Goal: Task Accomplishment & Management: Use online tool/utility

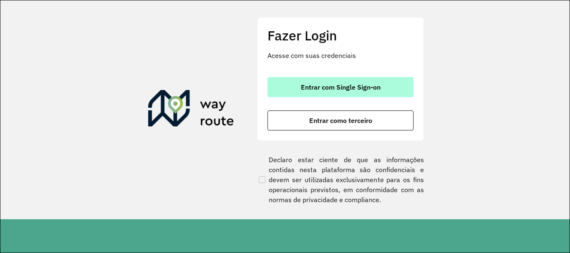
click at [319, 96] on button "Entrar com Single Sign-on" at bounding box center [340, 87] width 146 height 20
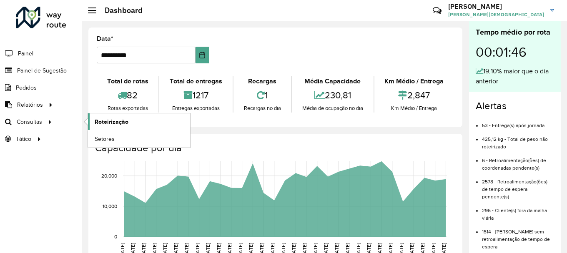
click at [99, 121] on span "Roteirização" at bounding box center [112, 122] width 34 height 9
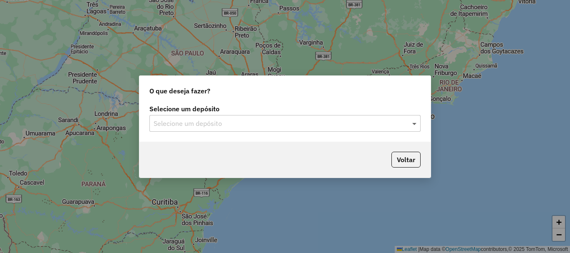
click at [411, 123] on span at bounding box center [415, 123] width 10 height 10
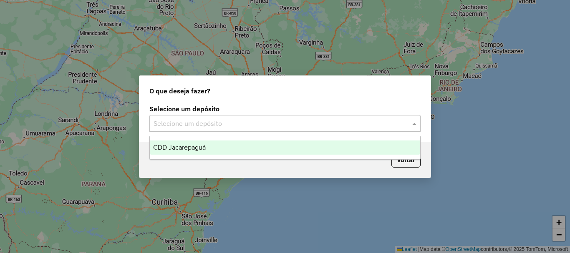
click at [188, 143] on div "CDD Jacarepaguá" at bounding box center [285, 148] width 270 height 14
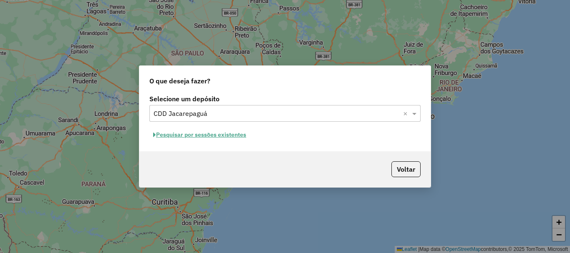
click at [212, 135] on button "Pesquisar por sessões existentes" at bounding box center [199, 134] width 101 height 13
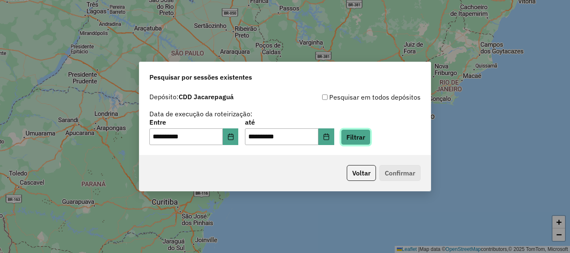
click at [370, 137] on button "Filtrar" at bounding box center [356, 137] width 30 height 16
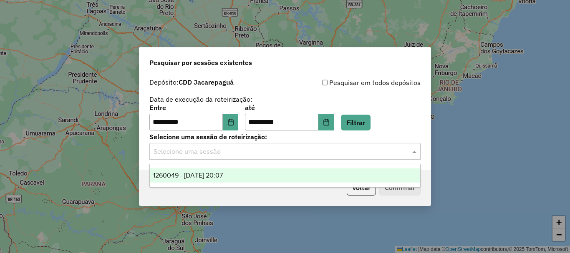
click at [414, 152] on span at bounding box center [415, 151] width 10 height 10
click at [203, 172] on span "1260049 - 05/09/2025 20:07" at bounding box center [188, 175] width 70 height 7
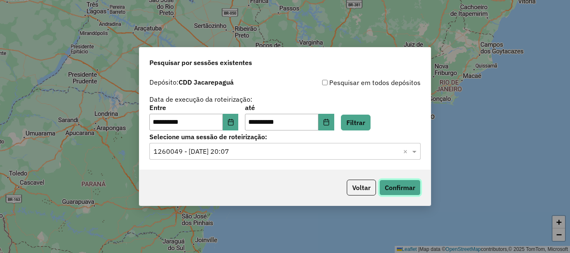
click at [404, 184] on button "Confirmar" at bounding box center [399, 188] width 41 height 16
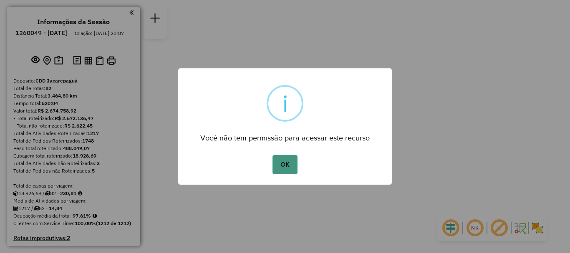
click at [282, 164] on button "OK" at bounding box center [284, 164] width 25 height 19
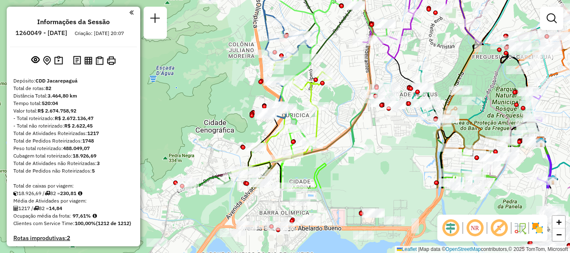
drag, startPoint x: 287, startPoint y: 158, endPoint x: 348, endPoint y: 68, distance: 108.2
click at [348, 68] on div "Janela de atendimento Grade de atendimento Capacidade Transportadoras Veículos …" at bounding box center [285, 126] width 570 height 253
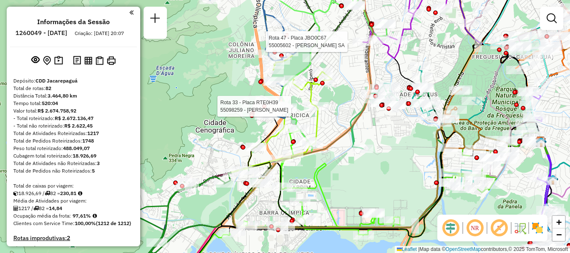
select select "**********"
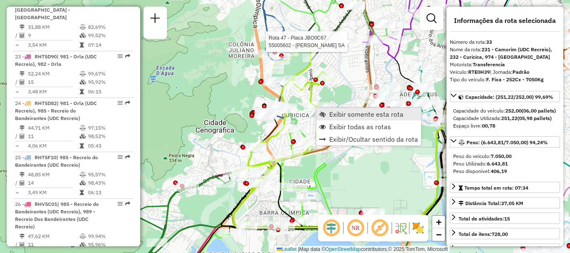
scroll to position [2048, 0]
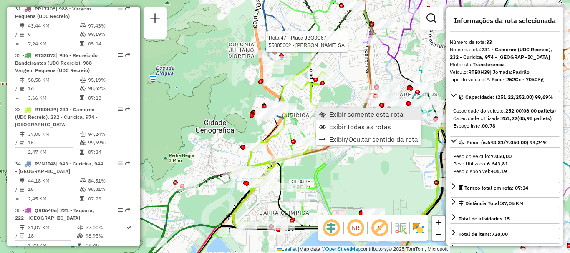
click at [333, 115] on span "Exibir somente esta rota" at bounding box center [366, 114] width 74 height 7
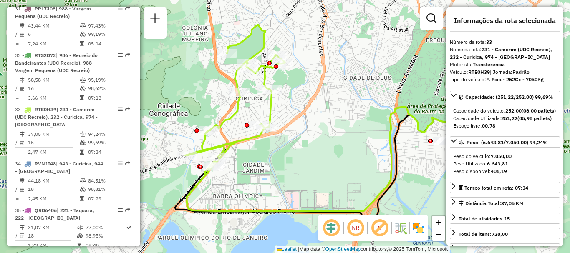
drag, startPoint x: 245, startPoint y: 109, endPoint x: 298, endPoint y: 105, distance: 53.6
click at [298, 105] on div "Janela de atendimento Grade de atendimento Capacidade Transportadoras Veículos …" at bounding box center [285, 126] width 570 height 253
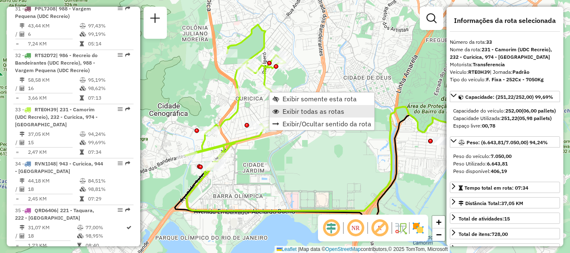
click at [305, 111] on span "Exibir todas as rotas" at bounding box center [313, 111] width 62 height 7
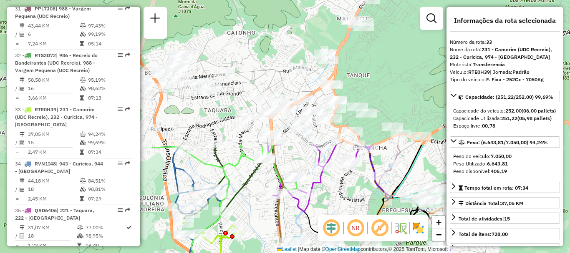
drag, startPoint x: 330, startPoint y: 48, endPoint x: 345, endPoint y: 154, distance: 106.7
click at [284, 219] on div "Janela de atendimento Grade de atendimento Capacidade Transportadoras Veículos …" at bounding box center [285, 126] width 570 height 253
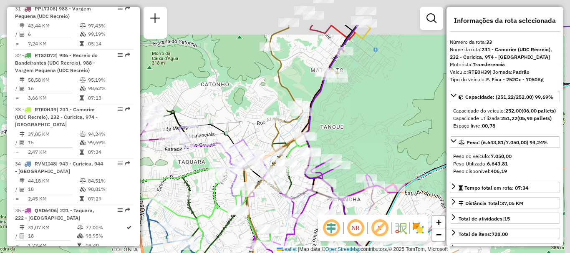
drag, startPoint x: 394, startPoint y: 71, endPoint x: 360, endPoint y: 119, distance: 58.8
click at [365, 126] on div "Rota 36 - Placa RTI5A91 55059235 - IMPERIO DAS SEDA Rota 15 - Placa RUX5J38 550…" at bounding box center [285, 126] width 570 height 253
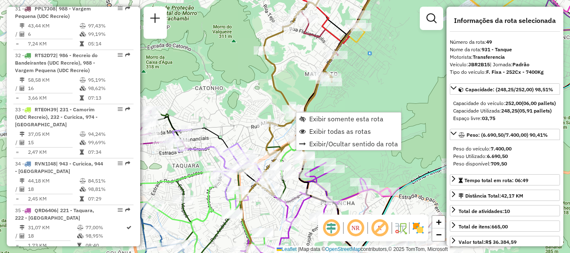
scroll to position [2795, 0]
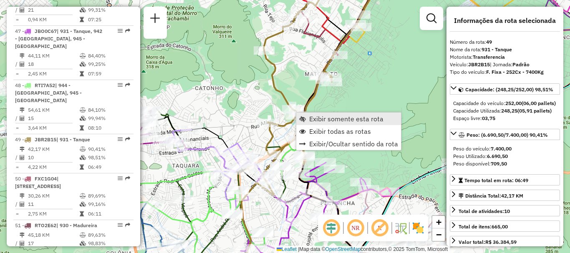
click at [323, 119] on span "Exibir somente esta rota" at bounding box center [346, 119] width 74 height 7
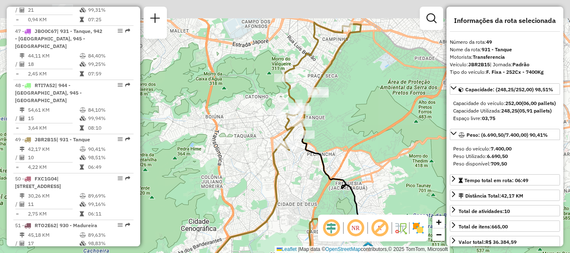
drag, startPoint x: 330, startPoint y: 79, endPoint x: 330, endPoint y: 98, distance: 19.2
click at [330, 98] on div "Janela de atendimento Grade de atendimento Capacidade Transportadoras Veículos …" at bounding box center [285, 126] width 570 height 253
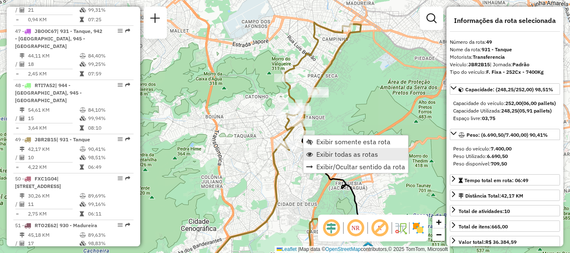
click at [324, 152] on span "Exibir todas as rotas" at bounding box center [347, 154] width 62 height 7
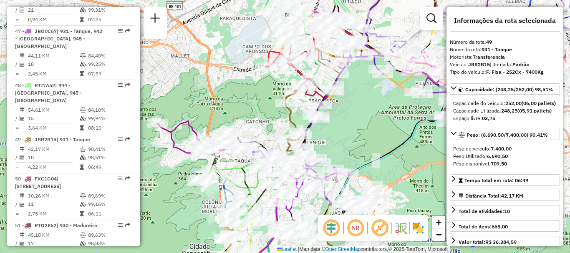
drag, startPoint x: 335, startPoint y: 105, endPoint x: 318, endPoint y: 98, distance: 18.8
click at [336, 131] on div "Janela de atendimento Grade de atendimento Capacidade Transportadoras Veículos …" at bounding box center [285, 126] width 570 height 253
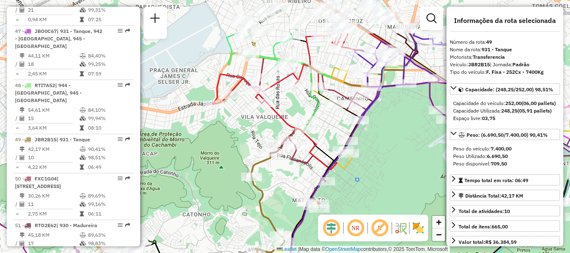
drag, startPoint x: 323, startPoint y: 77, endPoint x: 322, endPoint y: 136, distance: 58.8
click at [322, 136] on div "Janela de atendimento Grade de atendimento Capacidade Transportadoras Veículos …" at bounding box center [285, 126] width 570 height 253
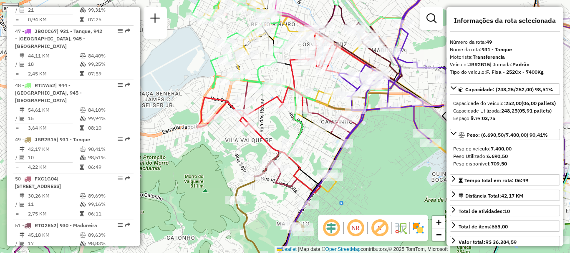
drag, startPoint x: 293, startPoint y: 94, endPoint x: 272, endPoint y: 125, distance: 37.5
click at [272, 125] on div "Janela de atendimento Grade de atendimento Capacidade Transportadoras Veículos …" at bounding box center [285, 126] width 570 height 253
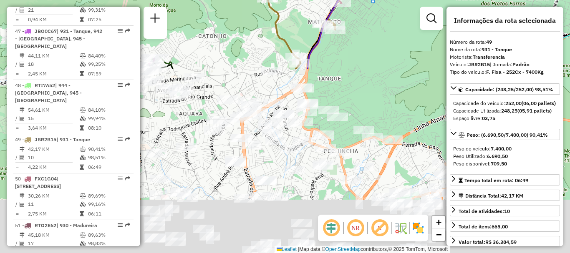
drag, startPoint x: 369, startPoint y: 105, endPoint x: 404, endPoint y: -20, distance: 129.2
click at [404, 0] on html "Aguarde... Pop-up bloqueado! Seu navegador bloqueou automáticamente a abertura …" at bounding box center [285, 126] width 570 height 253
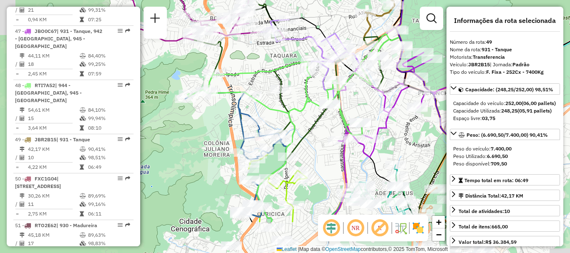
drag, startPoint x: 246, startPoint y: 185, endPoint x: 329, endPoint y: 138, distance: 95.5
click at [329, 138] on div "Rota 47 - Placa JBO0C67 55005602 - ANTONIA FERNANDES SA Janela de atendimento G…" at bounding box center [285, 126] width 570 height 253
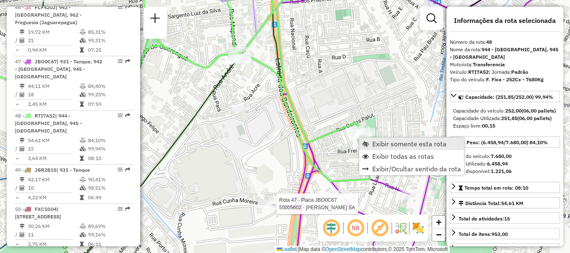
scroll to position [2748, 0]
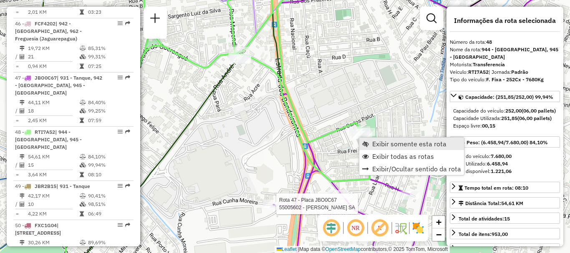
click at [370, 142] on link "Exibir somente esta rota" at bounding box center [411, 144] width 105 height 13
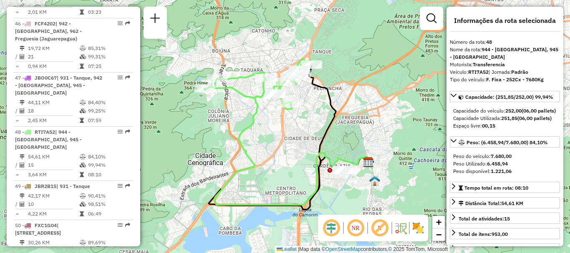
drag, startPoint x: 262, startPoint y: 119, endPoint x: 270, endPoint y: 118, distance: 8.8
click at [262, 123] on div "Janela de atendimento Grade de atendimento Capacidade Transportadoras Veículos …" at bounding box center [285, 126] width 570 height 253
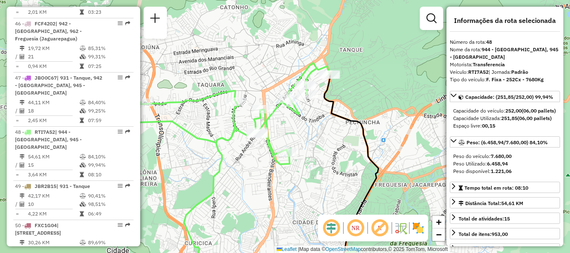
drag, startPoint x: 313, startPoint y: 102, endPoint x: 313, endPoint y: 126, distance: 24.2
click at [313, 126] on div "Janela de atendimento Grade de atendimento Capacidade Transportadoras Veículos …" at bounding box center [285, 126] width 570 height 253
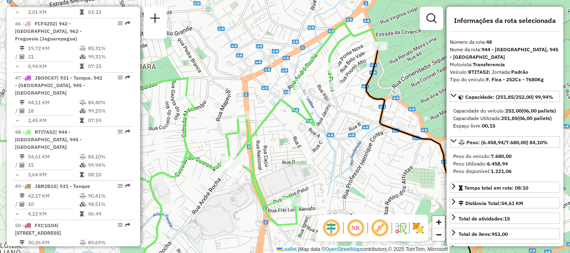
drag, startPoint x: 304, startPoint y: 111, endPoint x: 335, endPoint y: 113, distance: 31.3
click at [338, 113] on div "Janela de atendimento Grade de atendimento Capacidade Transportadoras Veículos …" at bounding box center [285, 126] width 570 height 253
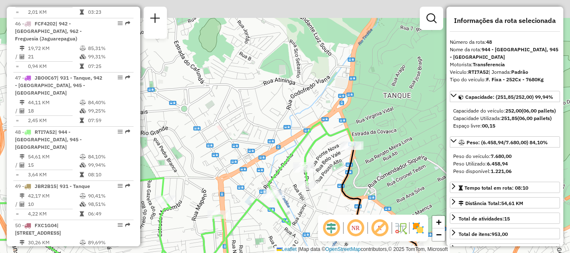
drag, startPoint x: 315, startPoint y: 113, endPoint x: 392, endPoint y: 130, distance: 79.6
click at [290, 214] on icon at bounding box center [138, 223] width 430 height 203
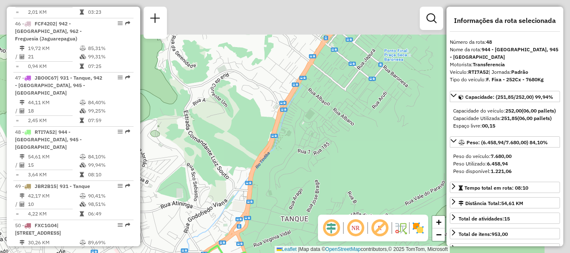
drag, startPoint x: 411, startPoint y: 83, endPoint x: 238, endPoint y: 268, distance: 252.7
click at [238, 253] on html "Aguarde... Pop-up bloqueado! Seu navegador bloqueou automáticamente a abertura …" at bounding box center [285, 126] width 570 height 253
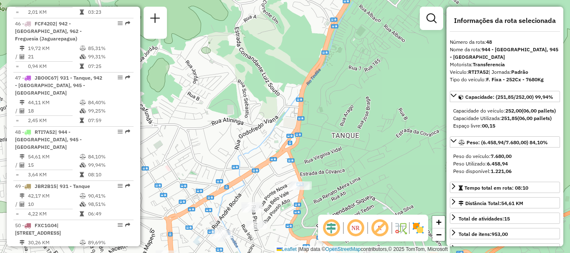
drag, startPoint x: 254, startPoint y: 178, endPoint x: 361, endPoint y: 35, distance: 178.4
click at [386, 11] on div "Janela de atendimento Grade de atendimento Capacidade Transportadoras Veículos …" at bounding box center [285, 126] width 570 height 253
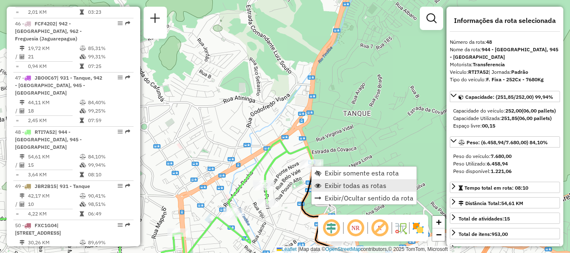
click at [329, 183] on span "Exibir todas as rotas" at bounding box center [356, 185] width 62 height 7
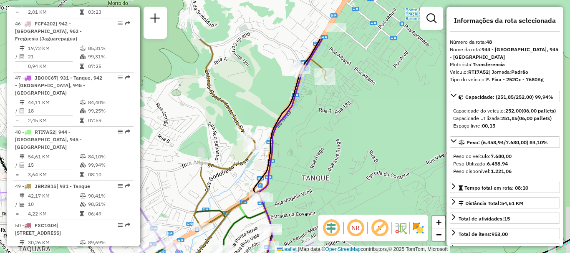
drag, startPoint x: 364, startPoint y: 80, endPoint x: 319, endPoint y: 151, distance: 84.6
click at [319, 151] on div "Janela de atendimento Grade de atendimento Capacidade Transportadoras Veículos …" at bounding box center [285, 126] width 570 height 253
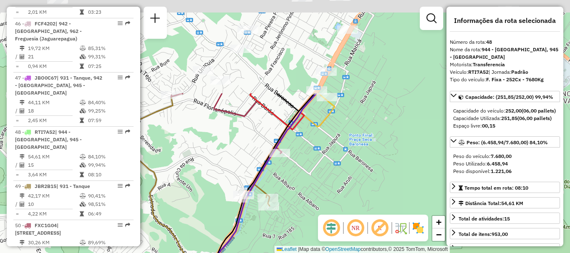
drag, startPoint x: 396, startPoint y: 70, endPoint x: 342, endPoint y: 194, distance: 135.4
click at [342, 194] on div "Janela de atendimento Grade de atendimento Capacidade Transportadoras Veículos …" at bounding box center [285, 126] width 570 height 253
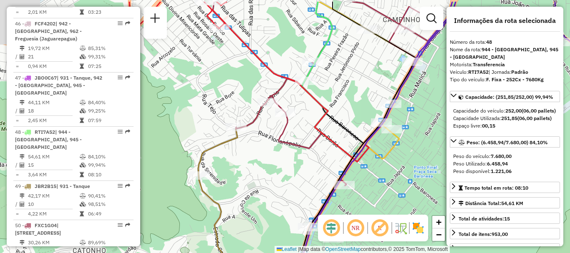
drag, startPoint x: 291, startPoint y: 65, endPoint x: 367, endPoint y: 70, distance: 75.7
click at [367, 70] on div "Janela de atendimento Grade de atendimento Capacidade Transportadoras Veículos …" at bounding box center [285, 126] width 570 height 253
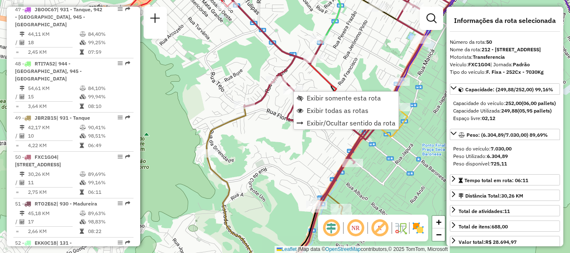
scroll to position [2834, 0]
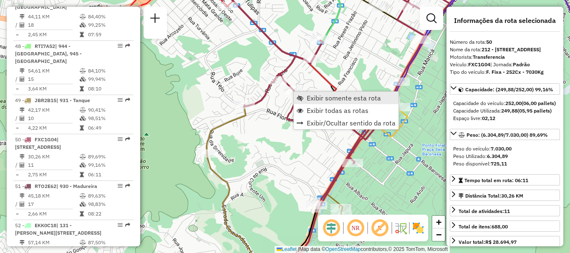
click at [307, 96] on span "Exibir somente esta rota" at bounding box center [344, 98] width 74 height 7
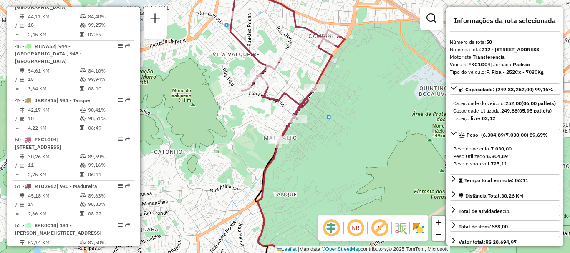
drag, startPoint x: 302, startPoint y: 62, endPoint x: 304, endPoint y: 79, distance: 16.8
click at [303, 73] on div "Janela de atendimento Grade de atendimento Capacidade Transportadoras Veículos …" at bounding box center [285, 126] width 570 height 253
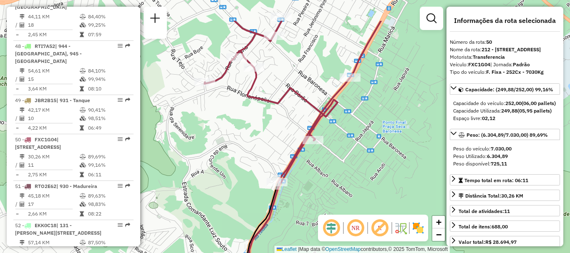
drag, startPoint x: 275, startPoint y: 96, endPoint x: 249, endPoint y: 112, distance: 30.1
click at [249, 112] on div "Janela de atendimento Grade de atendimento Capacidade Transportadoras Veículos …" at bounding box center [285, 126] width 570 height 253
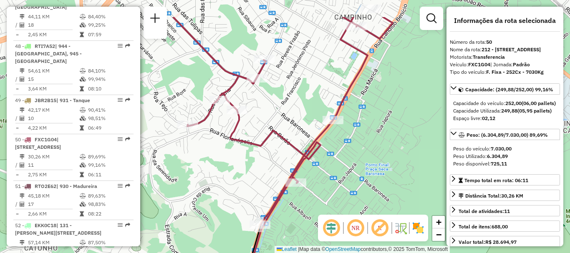
drag, startPoint x: 230, startPoint y: 154, endPoint x: 226, endPoint y: 173, distance: 18.9
click at [226, 173] on div "Janela de atendimento Grade de atendimento Capacidade Transportadoras Veículos …" at bounding box center [285, 126] width 570 height 253
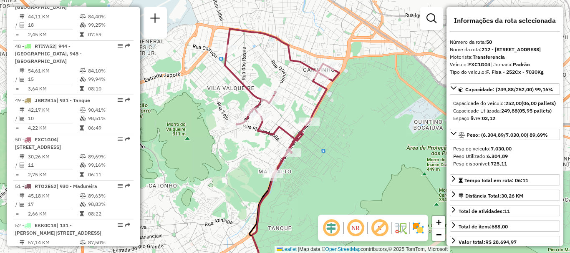
click at [339, 158] on div "Janela de atendimento Grade de atendimento Capacidade Transportadoras Veículos …" at bounding box center [285, 126] width 570 height 253
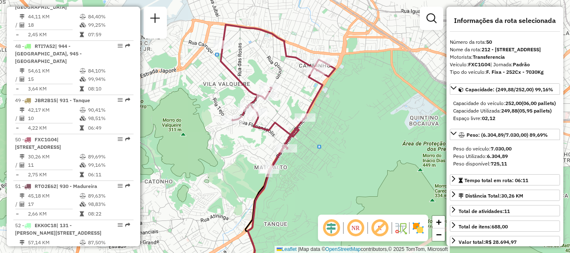
drag, startPoint x: 320, startPoint y: 188, endPoint x: 311, endPoint y: 184, distance: 10.1
click at [316, 184] on div "Janela de atendimento Grade de atendimento Capacidade Transportadoras Veículos …" at bounding box center [285, 126] width 570 height 253
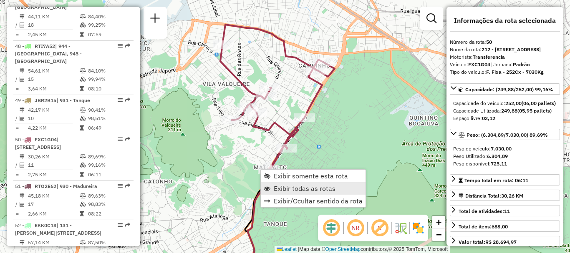
click at [282, 185] on span "Exibir todas as rotas" at bounding box center [305, 188] width 62 height 7
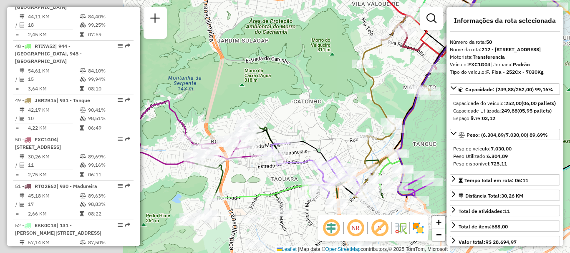
drag, startPoint x: 252, startPoint y: 171, endPoint x: 428, endPoint y: 41, distance: 218.8
click at [427, 49] on div "Janela de atendimento Grade de atendimento Capacidade Transportadoras Veículos …" at bounding box center [285, 126] width 570 height 253
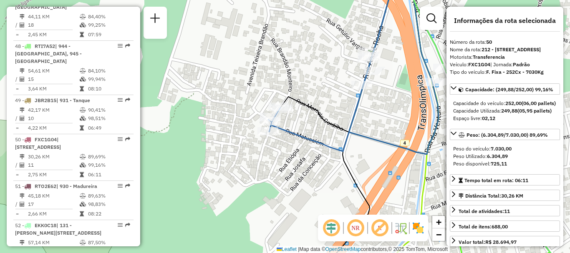
drag, startPoint x: 359, startPoint y: 130, endPoint x: 298, endPoint y: 151, distance: 63.9
click at [301, 153] on icon at bounding box center [353, 66] width 170 height 176
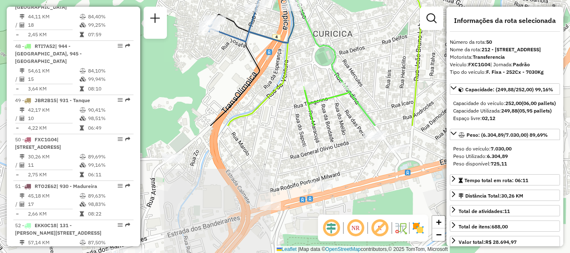
drag, startPoint x: 365, startPoint y: 189, endPoint x: 277, endPoint y: 99, distance: 126.6
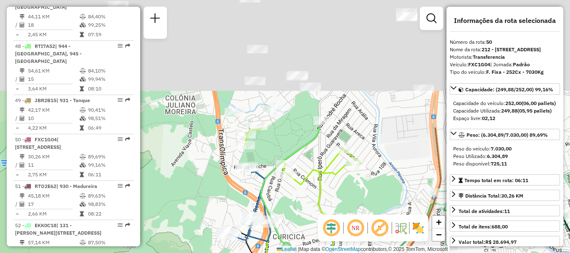
drag, startPoint x: 341, startPoint y: 65, endPoint x: 294, endPoint y: 231, distance: 173.0
click at [295, 231] on div "Janela de atendimento Grade de atendimento Capacidade Transportadoras Veículos …" at bounding box center [285, 126] width 570 height 253
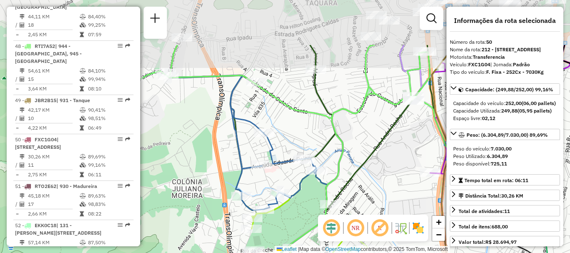
drag, startPoint x: 304, startPoint y: 135, endPoint x: 332, endPoint y: 212, distance: 81.7
click at [327, 219] on hb-router-mapa "Informações da Sessão 1260049 - 05/09/2025 Criação: 04/09/2025 20:07 Depósito: …" at bounding box center [285, 126] width 570 height 253
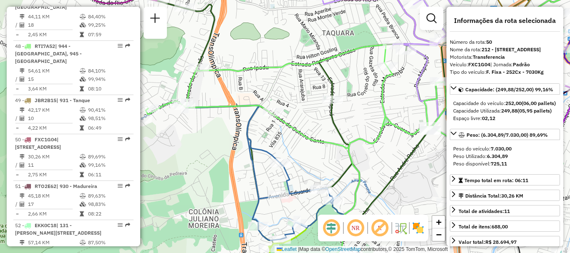
drag, startPoint x: 315, startPoint y: 122, endPoint x: 303, endPoint y: 133, distance: 16.6
click at [303, 133] on icon at bounding box center [361, 91] width 430 height 200
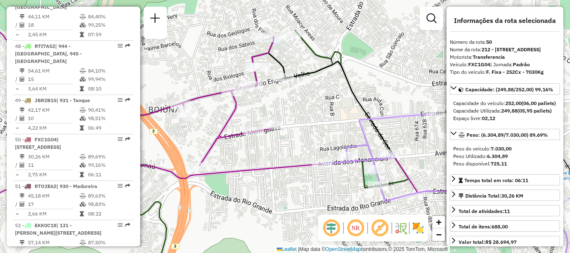
drag, startPoint x: 278, startPoint y: 117, endPoint x: 288, endPoint y: 151, distance: 34.7
click at [288, 151] on div "Janela de atendimento Grade de atendimento Capacidade Transportadoras Veículos …" at bounding box center [285, 126] width 570 height 253
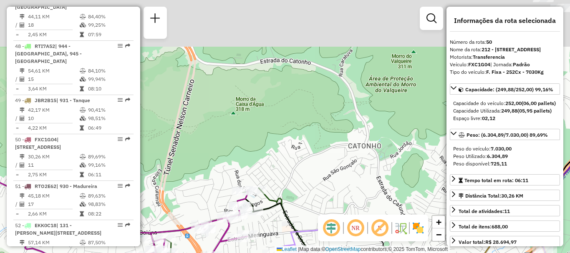
drag, startPoint x: 340, startPoint y: 92, endPoint x: 285, endPoint y: 228, distance: 146.4
click at [285, 234] on div "Janela de atendimento Grade de atendimento Capacidade Transportadoras Veículos …" at bounding box center [285, 126] width 570 height 253
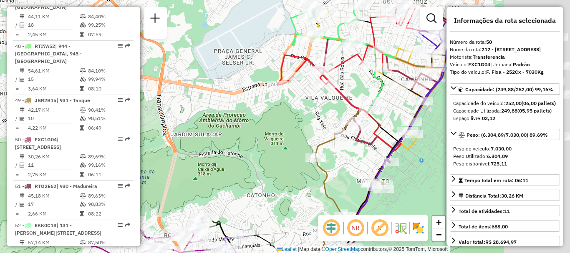
drag, startPoint x: 381, startPoint y: 138, endPoint x: 267, endPoint y: 181, distance: 122.1
click at [264, 188] on div "Janela de atendimento Grade de atendimento Capacidade Transportadoras Veículos …" at bounding box center [285, 126] width 570 height 253
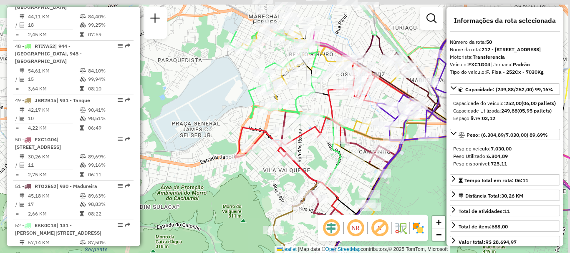
drag, startPoint x: 282, startPoint y: 163, endPoint x: 272, endPoint y: 179, distance: 18.0
click at [272, 184] on div "Janela de atendimento Grade de atendimento Capacidade Transportadoras Veículos …" at bounding box center [285, 126] width 570 height 253
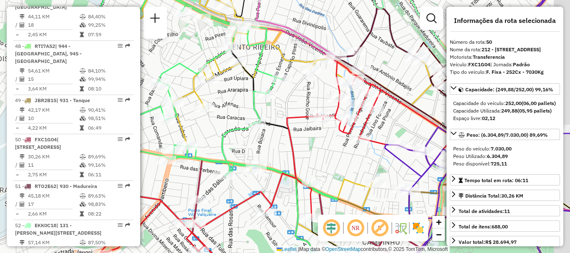
drag, startPoint x: 323, startPoint y: 102, endPoint x: 274, endPoint y: 106, distance: 49.4
click at [274, 106] on div "Janela de atendimento Grade de atendimento Capacidade Transportadoras Veículos …" at bounding box center [285, 126] width 570 height 253
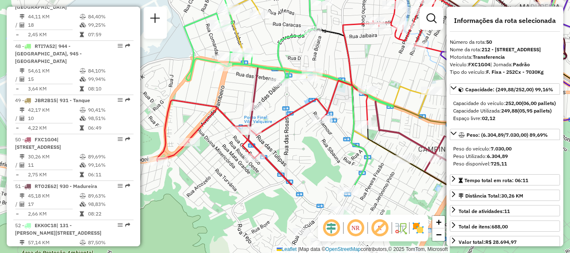
drag, startPoint x: 291, startPoint y: 146, endPoint x: 348, endPoint y: 48, distance: 113.5
click at [349, 50] on icon at bounding box center [333, 65] width 353 height 193
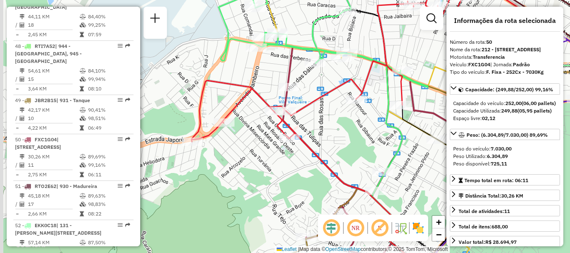
drag, startPoint x: 310, startPoint y: 149, endPoint x: 343, endPoint y: 133, distance: 37.1
click at [343, 133] on div "Janela de atendimento Grade de atendimento Capacidade Transportadoras Veículos …" at bounding box center [285, 126] width 570 height 253
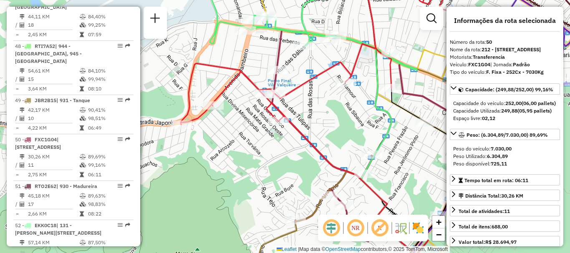
drag, startPoint x: 305, startPoint y: 176, endPoint x: 294, endPoint y: 153, distance: 25.4
click at [295, 158] on div "Janela de atendimento Grade de atendimento Capacidade Transportadoras Veículos …" at bounding box center [285, 126] width 570 height 253
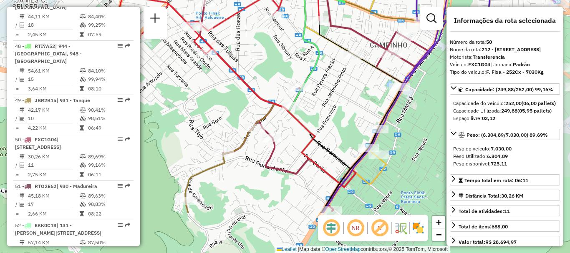
drag, startPoint x: 290, startPoint y: 173, endPoint x: 239, endPoint y: 93, distance: 94.6
click at [220, 104] on div "Janela de atendimento Grade de atendimento Capacidade Transportadoras Veículos …" at bounding box center [285, 126] width 570 height 253
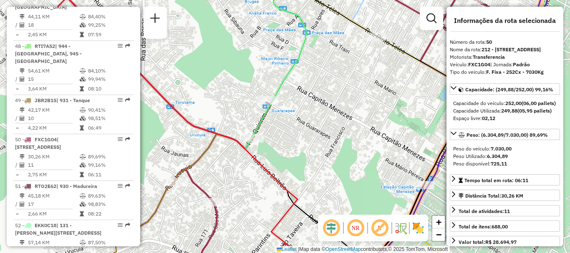
drag, startPoint x: 343, startPoint y: 162, endPoint x: 298, endPoint y: 130, distance: 55.0
click at [295, 137] on div "Janela de atendimento Grade de atendimento Capacidade Transportadoras Veículos …" at bounding box center [285, 126] width 570 height 253
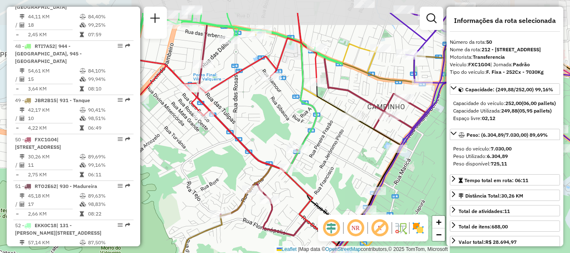
drag, startPoint x: 336, startPoint y: 108, endPoint x: 335, endPoint y: 146, distance: 38.4
click at [335, 146] on div "Janela de atendimento Grade de atendimento Capacidade Transportadoras Veículos …" at bounding box center [285, 126] width 570 height 253
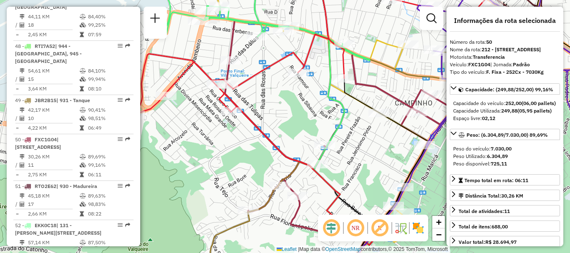
drag, startPoint x: 261, startPoint y: 122, endPoint x: 288, endPoint y: 118, distance: 27.3
click at [289, 118] on div "Janela de atendimento Grade de atendimento Capacidade Transportadoras Veículos …" at bounding box center [285, 126] width 570 height 253
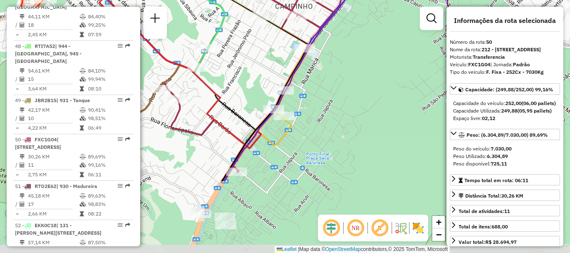
drag, startPoint x: 385, startPoint y: 164, endPoint x: 232, endPoint y: -28, distance: 245.9
click at [232, 0] on html "Aguarde... Pop-up bloqueado! Seu navegador bloqueou automáticamente a abertura …" at bounding box center [285, 126] width 570 height 253
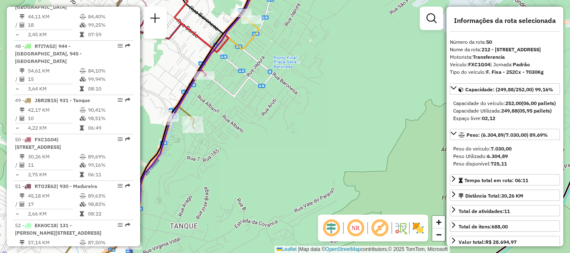
drag, startPoint x: 310, startPoint y: 186, endPoint x: 301, endPoint y: 125, distance: 61.1
click at [301, 15] on div "Janela de atendimento Grade de atendimento Capacidade Transportadoras Veículos …" at bounding box center [285, 126] width 570 height 253
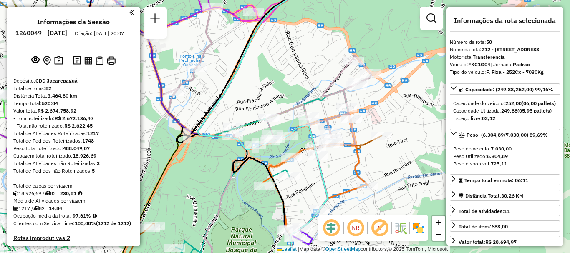
select select "**********"
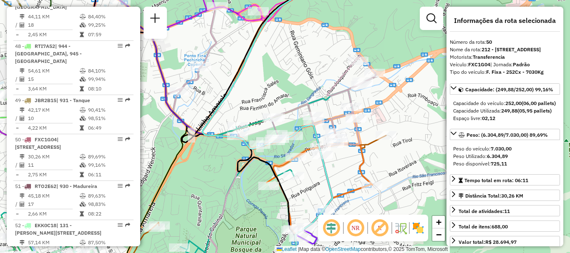
drag, startPoint x: 265, startPoint y: 94, endPoint x: 270, endPoint y: 93, distance: 4.6
click at [270, 93] on div "Janela de atendimento Grade de atendimento Capacidade Transportadoras Veículos …" at bounding box center [285, 126] width 570 height 253
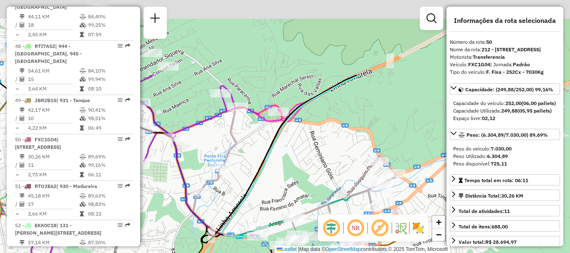
drag, startPoint x: 277, startPoint y: 78, endPoint x: 302, endPoint y: 203, distance: 127.5
click at [302, 203] on div "Janela de atendimento Grade de atendimento Capacidade Transportadoras Veículos …" at bounding box center [285, 126] width 570 height 253
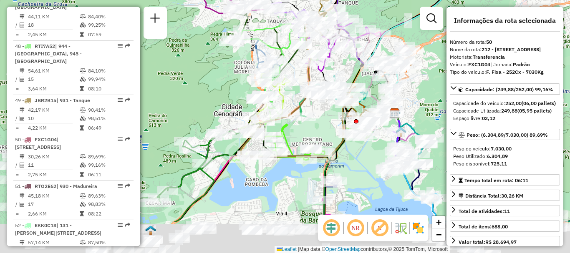
drag, startPoint x: 252, startPoint y: 189, endPoint x: 327, endPoint y: 133, distance: 93.6
click at [327, 133] on div "Janela de atendimento Grade de atendimento Capacidade Transportadoras Veículos …" at bounding box center [285, 126] width 570 height 253
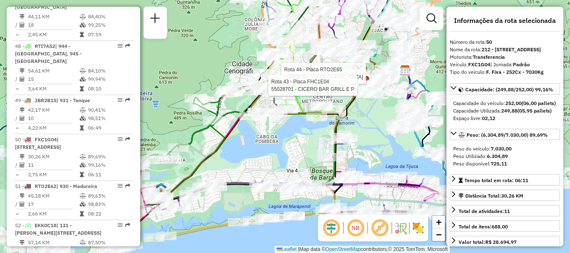
drag, startPoint x: 242, startPoint y: 213, endPoint x: 210, endPoint y: 207, distance: 32.6
click at [210, 207] on div "Rota 44 - Placa RTO2E65 55060830 - BAR DO MARCOS Rota 43 - Placa FHC1E04 550287…" at bounding box center [285, 126] width 570 height 253
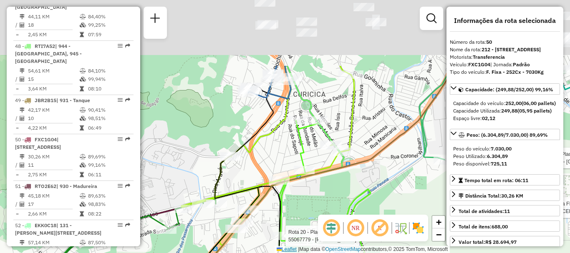
drag, startPoint x: 256, startPoint y: 149, endPoint x: 278, endPoint y: 252, distance: 105.4
click at [278, 252] on div "Rota 44 - Placa RTO2E65 55060830 - BAR DO MARCOS Rota 43 - Placa FHC1E04 550287…" at bounding box center [285, 126] width 570 height 253
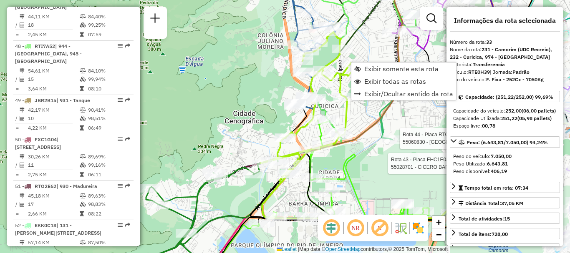
scroll to position [2048, 0]
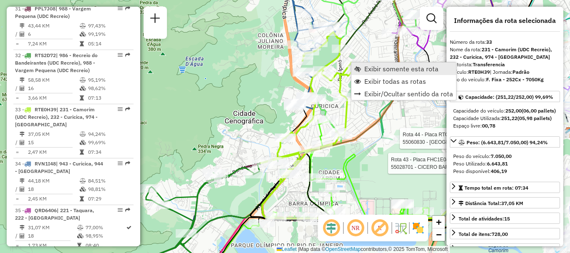
click at [363, 69] on link "Exibir somente esta rota" at bounding box center [403, 69] width 105 height 13
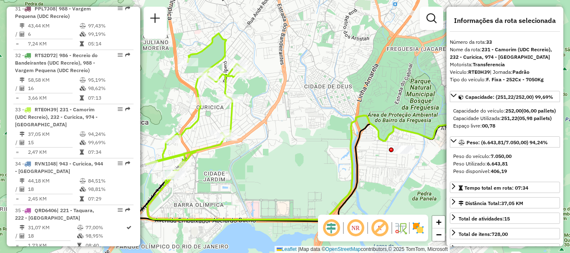
drag, startPoint x: 245, startPoint y: 98, endPoint x: 251, endPoint y: 98, distance: 5.9
click at [251, 98] on div "Janela de atendimento Grade de atendimento Capacidade Transportadoras Veículos …" at bounding box center [285, 126] width 570 height 253
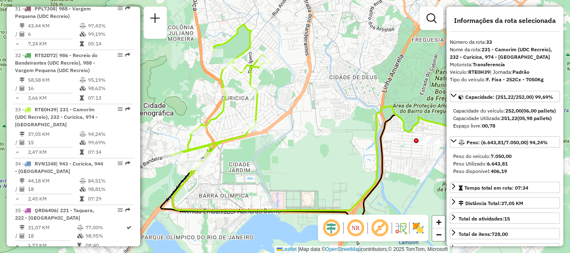
drag, startPoint x: 249, startPoint y: 155, endPoint x: 271, endPoint y: 146, distance: 23.9
click at [272, 146] on div "Janela de atendimento Grade de atendimento Capacidade Transportadoras Veículos …" at bounding box center [285, 126] width 570 height 253
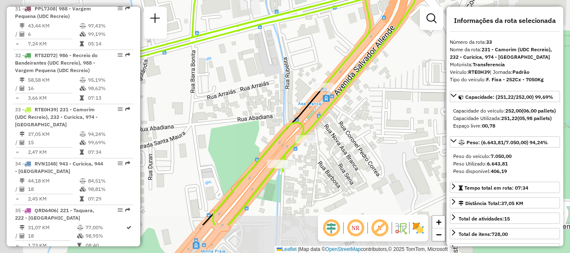
drag, startPoint x: 223, startPoint y: 179, endPoint x: 345, endPoint y: 121, distance: 135.5
click at [351, 127] on div "Janela de atendimento Grade de atendimento Capacidade Transportadoras Veículos …" at bounding box center [285, 126] width 570 height 253
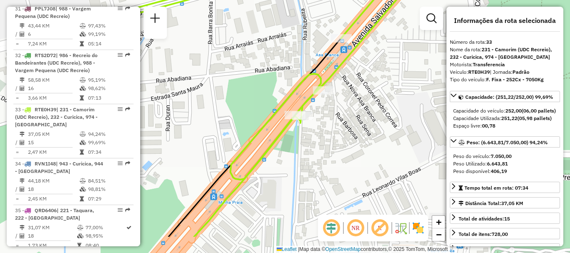
drag, startPoint x: 403, startPoint y: 168, endPoint x: 349, endPoint y: 127, distance: 68.5
click at [349, 127] on div "Janela de atendimento Grade de atendimento Capacidade Transportadoras Veículos …" at bounding box center [285, 126] width 570 height 253
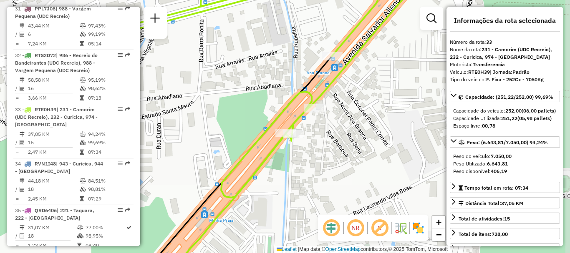
drag, startPoint x: 378, startPoint y: 163, endPoint x: 326, endPoint y: 185, distance: 56.3
click at [326, 185] on div "Janela de atendimento Grade de atendimento Capacidade Transportadoras Veículos …" at bounding box center [285, 126] width 570 height 253
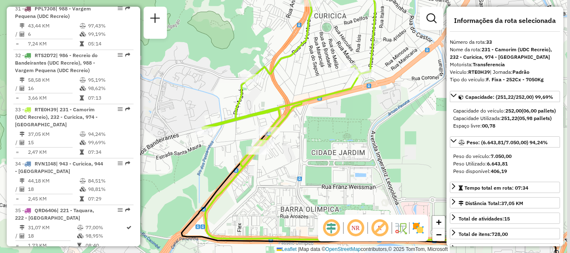
drag, startPoint x: 418, startPoint y: 139, endPoint x: 345, endPoint y: 133, distance: 72.8
click at [345, 133] on div "Janela de atendimento Grade de atendimento Capacidade Transportadoras Veículos …" at bounding box center [285, 126] width 570 height 253
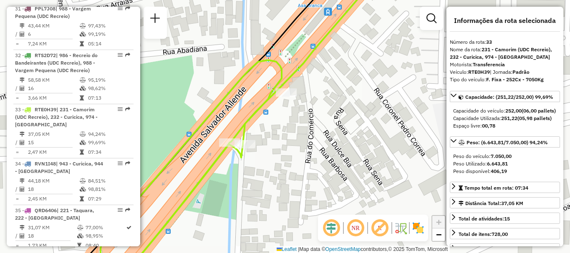
click at [222, 197] on div "Janela de atendimento Grade de atendimento Capacidade Transportadoras Veículos …" at bounding box center [285, 126] width 570 height 253
